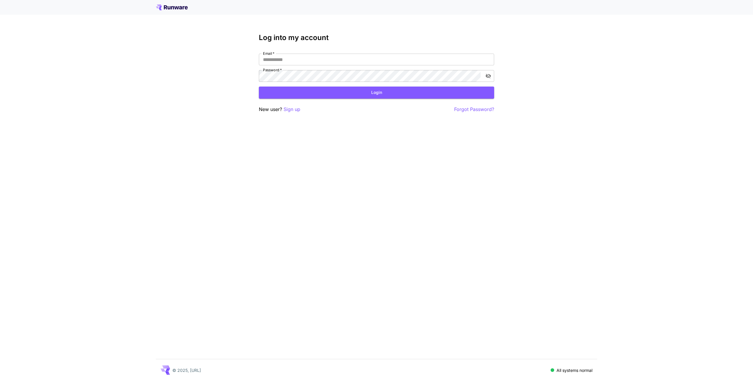
click at [388, 60] on input "Email   *" at bounding box center [376, 60] width 235 height 12
type input "**********"
click at [329, 90] on button "Login" at bounding box center [376, 92] width 235 height 12
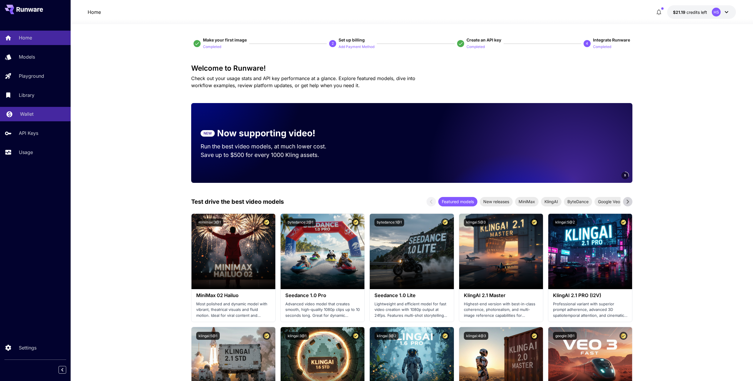
click at [28, 119] on link "Wallet" at bounding box center [35, 114] width 71 height 14
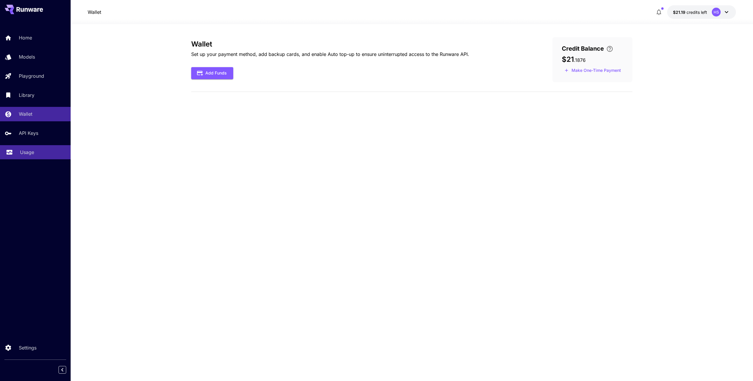
click at [38, 152] on div "Usage" at bounding box center [43, 152] width 46 height 7
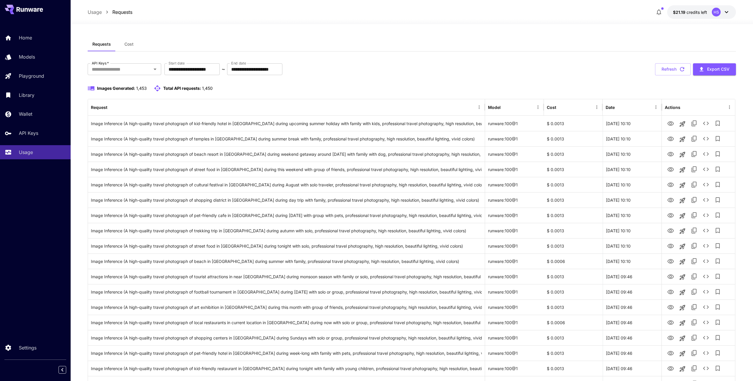
click at [128, 45] on span "Cost" at bounding box center [128, 43] width 9 height 5
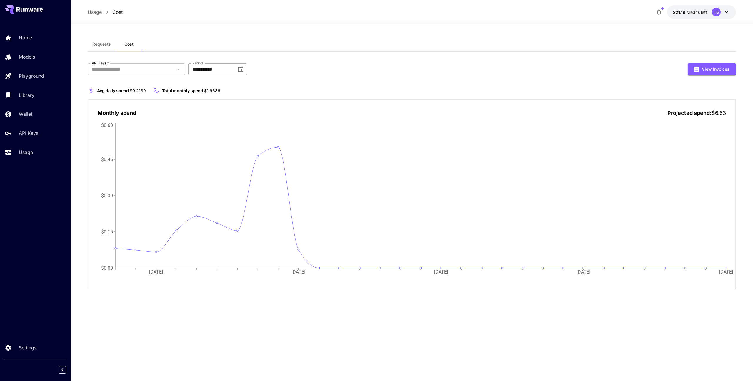
click at [242, 69] on icon "Choose date, selected date is Aug 1, 2025" at bounding box center [240, 69] width 5 height 6
click at [216, 79] on div "[DATE]" at bounding box center [209, 84] width 27 height 10
click at [208, 134] on button "2024" at bounding box center [201, 132] width 21 height 11
type input "**********"
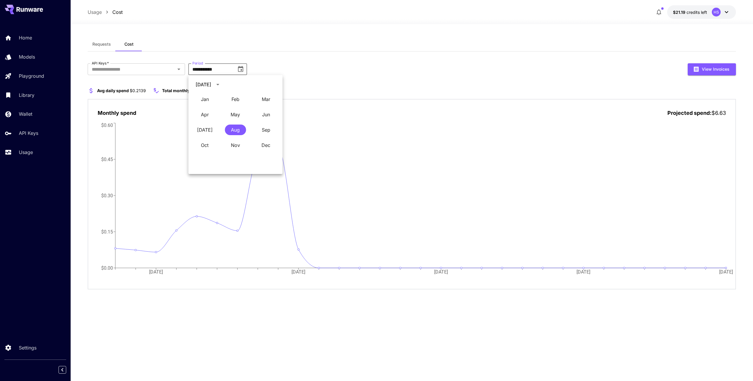
click at [302, 65] on div "**********" at bounding box center [412, 69] width 648 height 12
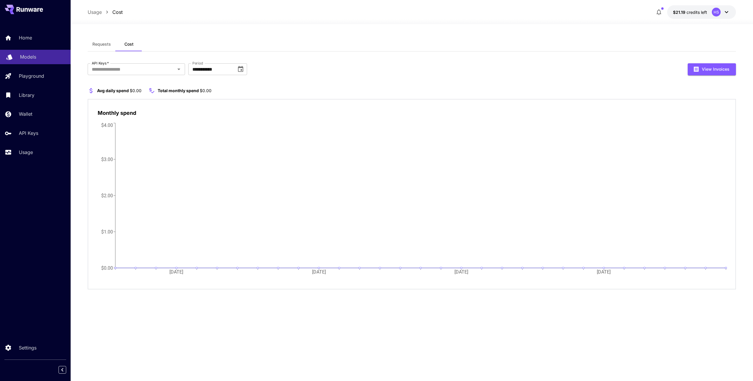
click at [30, 59] on p "Models" at bounding box center [28, 56] width 16 height 7
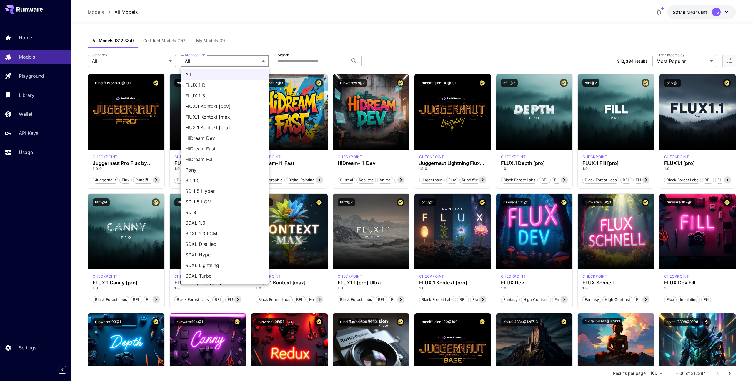
click at [248, 59] on div at bounding box center [376, 190] width 753 height 381
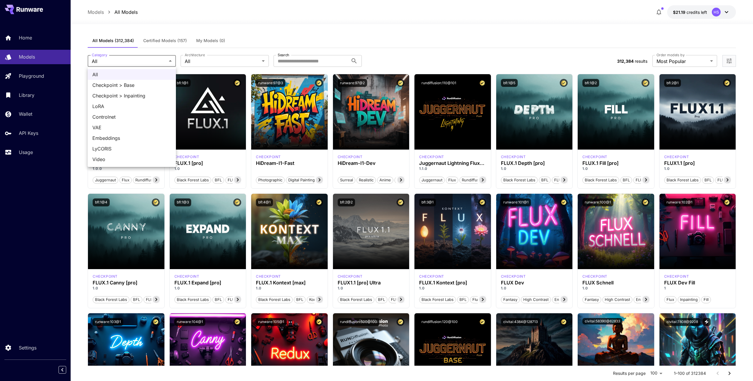
click at [43, 76] on div at bounding box center [376, 190] width 753 height 381
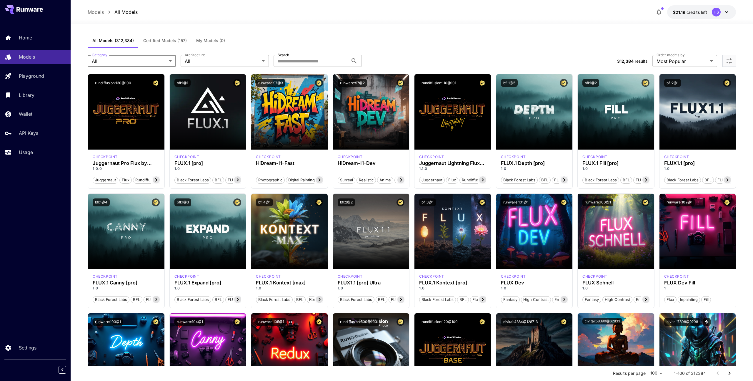
click at [43, 76] on div "All Checkpoint > Base Checkpoint > Inpainting [PERSON_NAME] Controlnet VAE Embe…" at bounding box center [376, 190] width 753 height 381
click at [735, 62] on div at bounding box center [376, 190] width 753 height 381
click at [727, 61] on icon "Open more filters" at bounding box center [729, 60] width 5 height 5
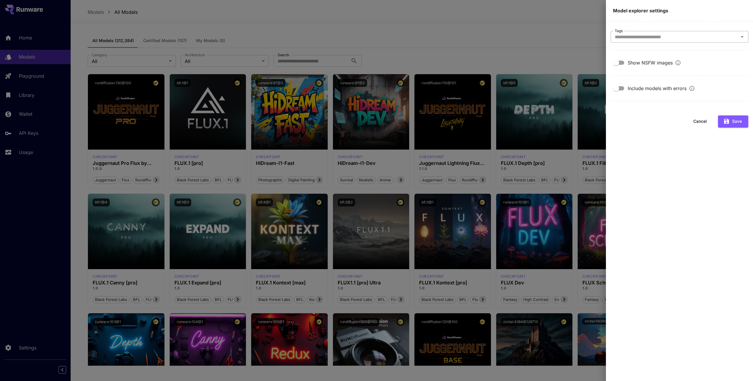
click at [666, 40] on input "Tags" at bounding box center [674, 37] width 124 height 8
click at [662, 26] on main "Tags Tags Show NSFW images Include models with errors Cancel Save" at bounding box center [679, 200] width 147 height 359
click at [665, 41] on div "Tags" at bounding box center [680, 37] width 138 height 12
type input "****"
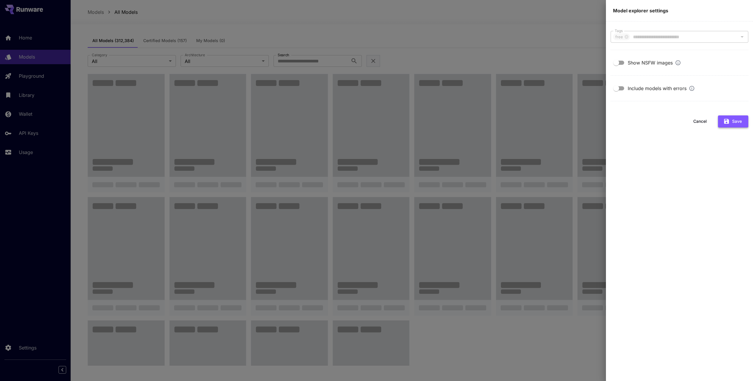
click at [733, 124] on button "Save" at bounding box center [733, 121] width 30 height 12
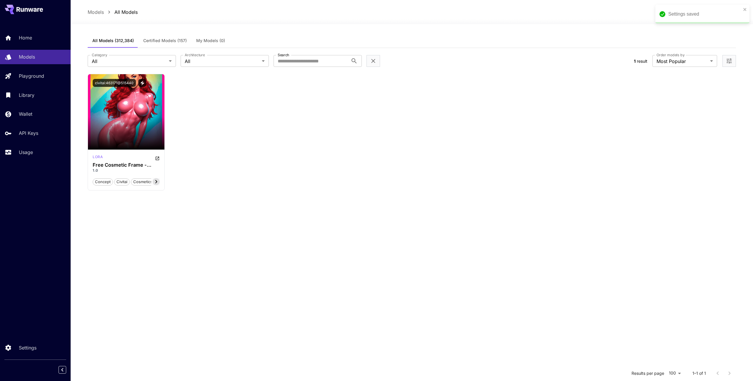
click at [126, 40] on span "All Models (312,384)" at bounding box center [112, 40] width 41 height 5
click at [166, 41] on span "Certified Models (157)" at bounding box center [165, 40] width 44 height 5
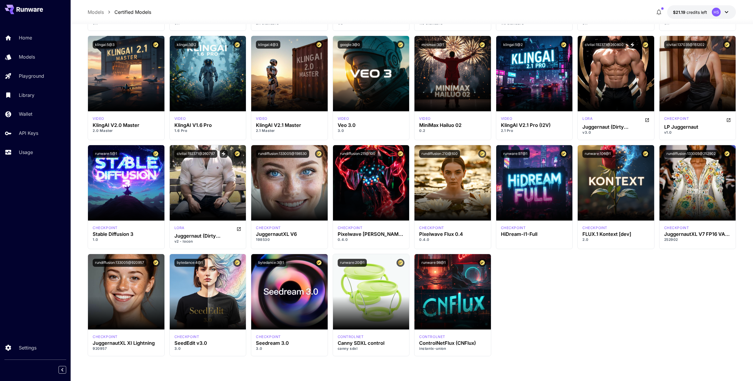
scroll to position [1865, 0]
